Goal: Transaction & Acquisition: Purchase product/service

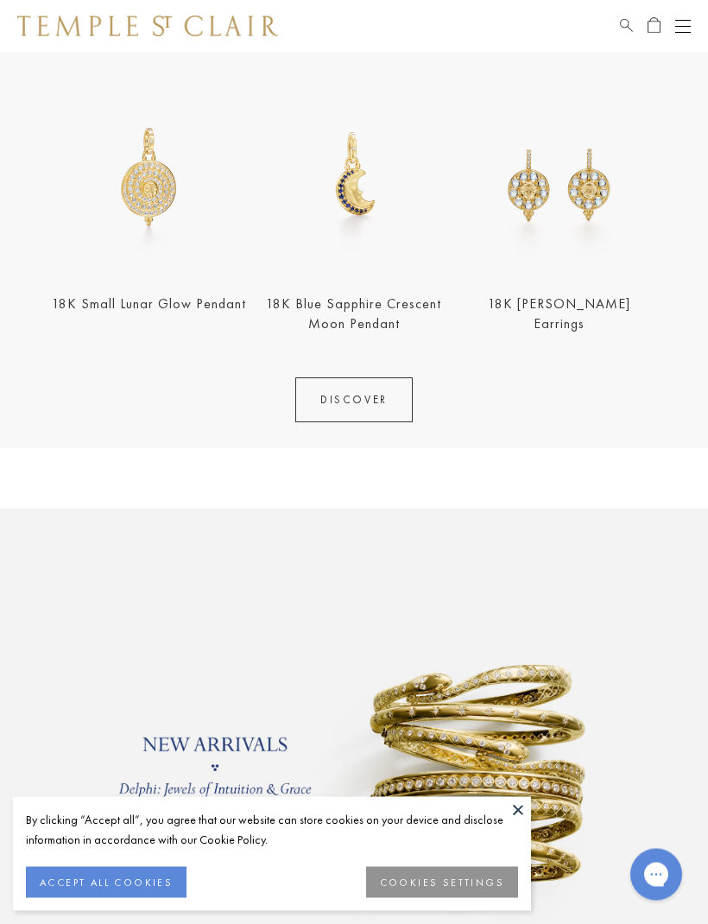
scroll to position [570, 0]
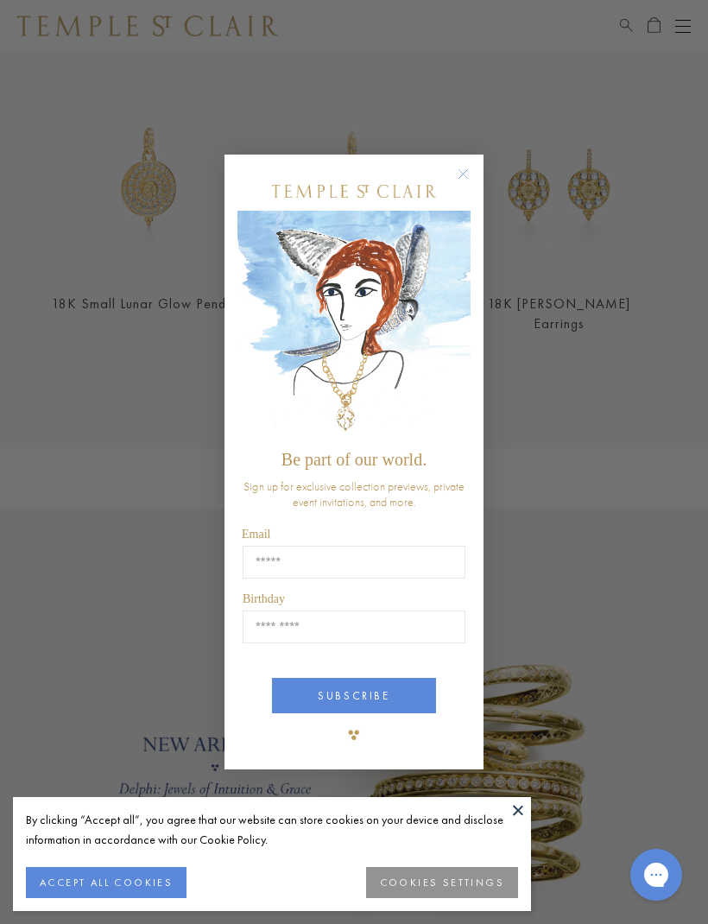
click at [463, 185] on circle "Close dialog" at bounding box center [463, 174] width 21 height 21
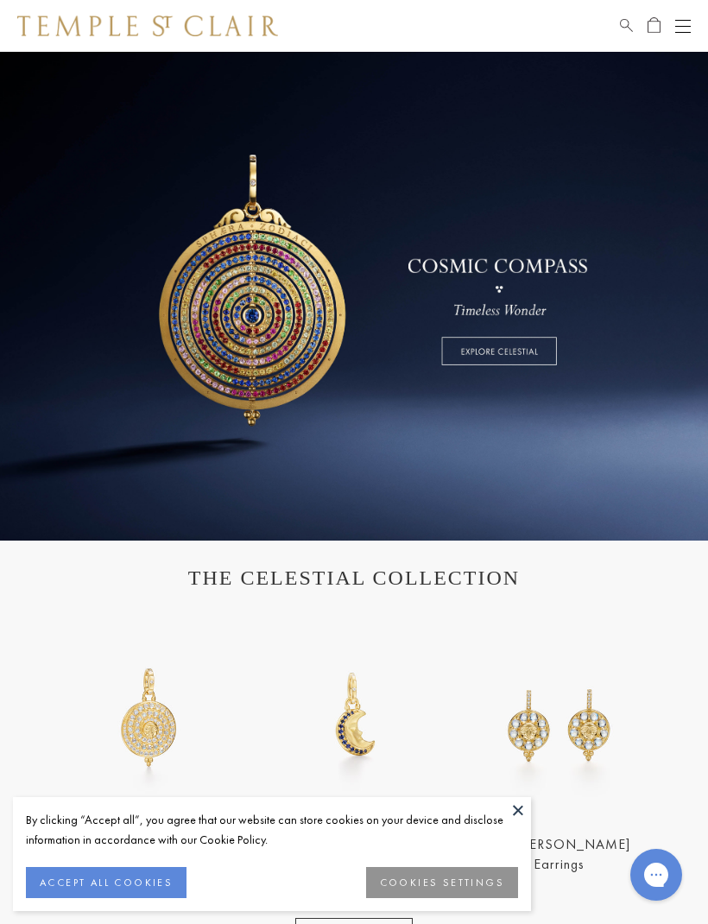
scroll to position [0, 0]
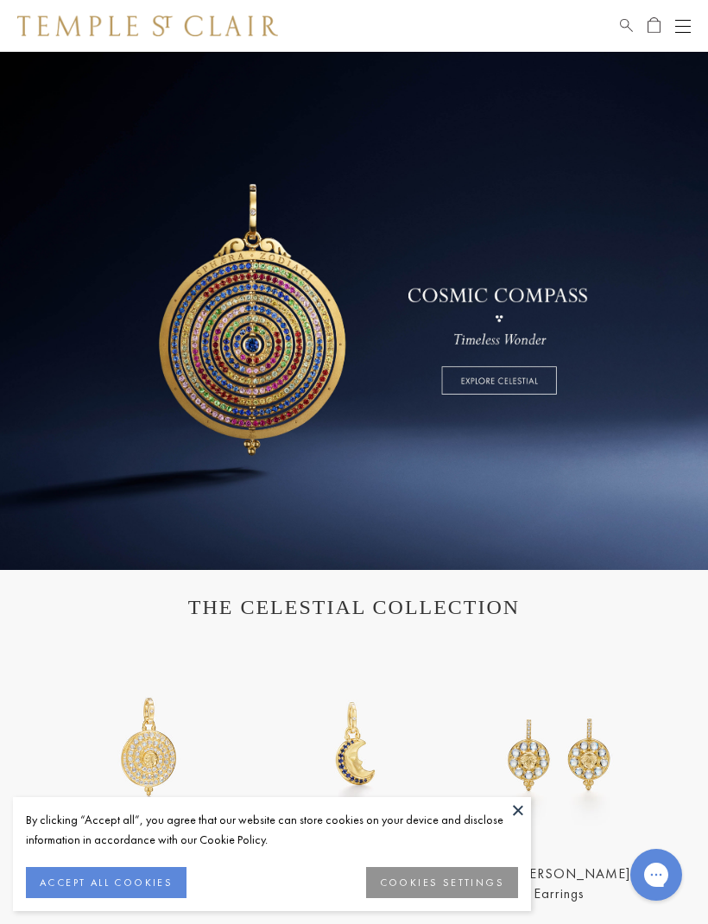
click at [682, 26] on div "Open navigation" at bounding box center [683, 26] width 16 height 1
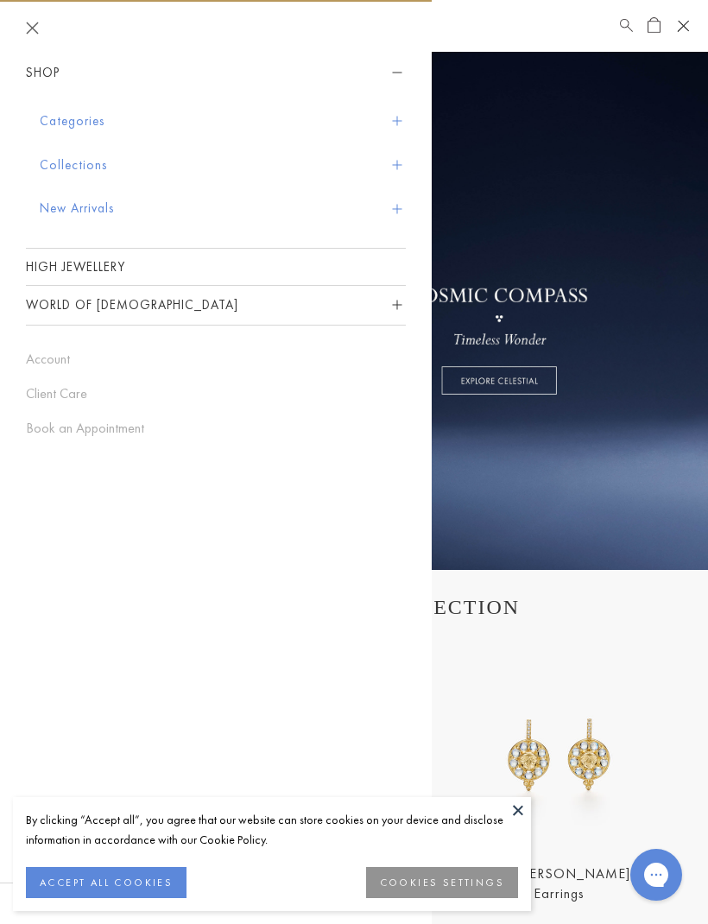
click at [87, 125] on button "Categories" at bounding box center [223, 121] width 366 height 44
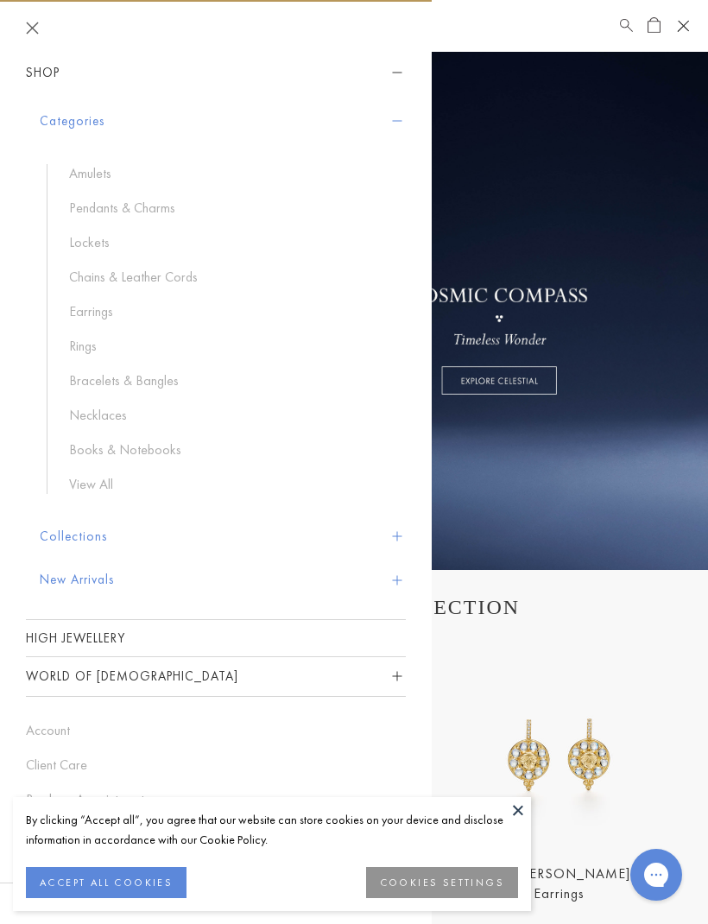
click at [110, 312] on link "Earrings" at bounding box center [228, 311] width 319 height 19
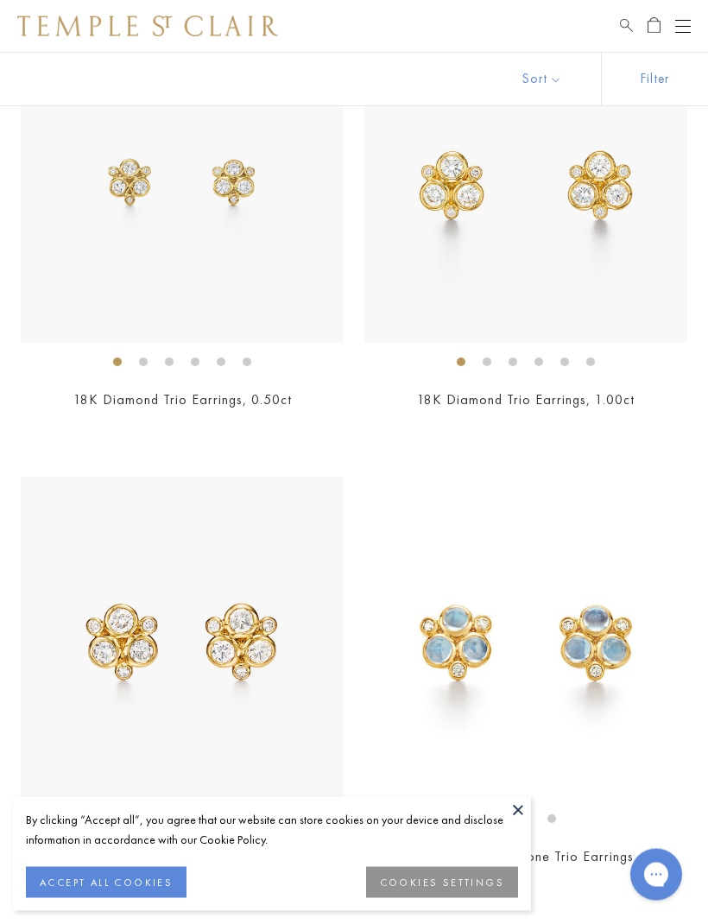
scroll to position [3897, 0]
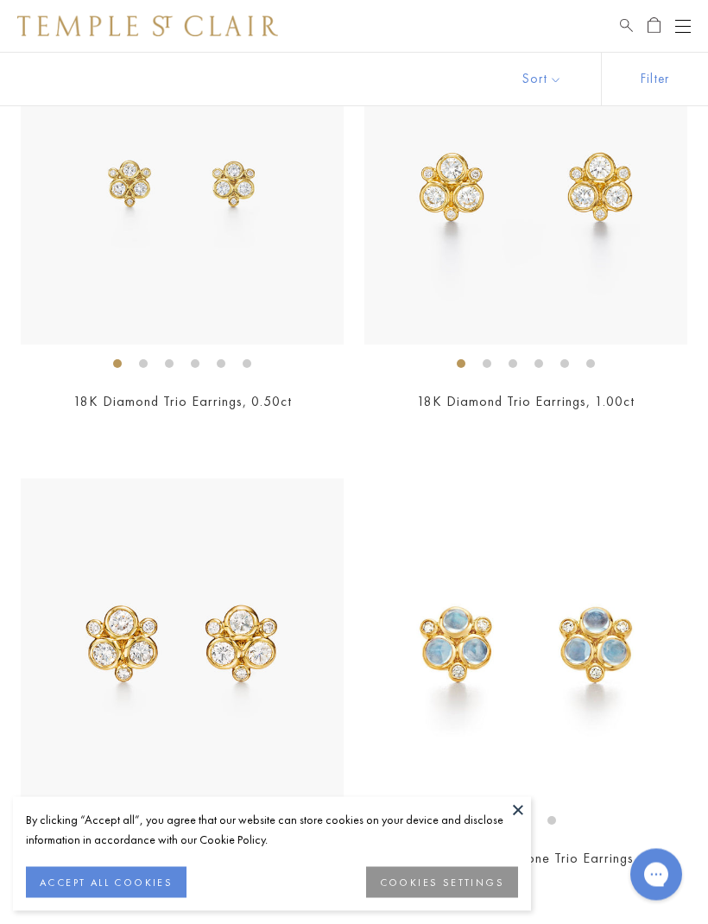
click at [621, 271] on img at bounding box center [525, 183] width 323 height 323
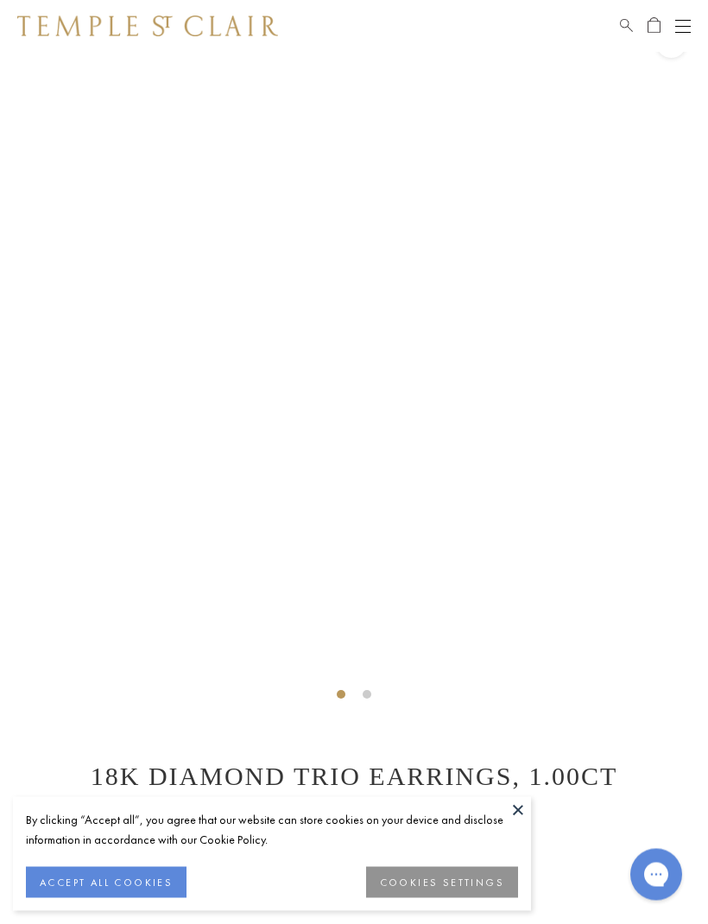
scroll to position [52, 0]
